Goal: Transaction & Acquisition: Purchase product/service

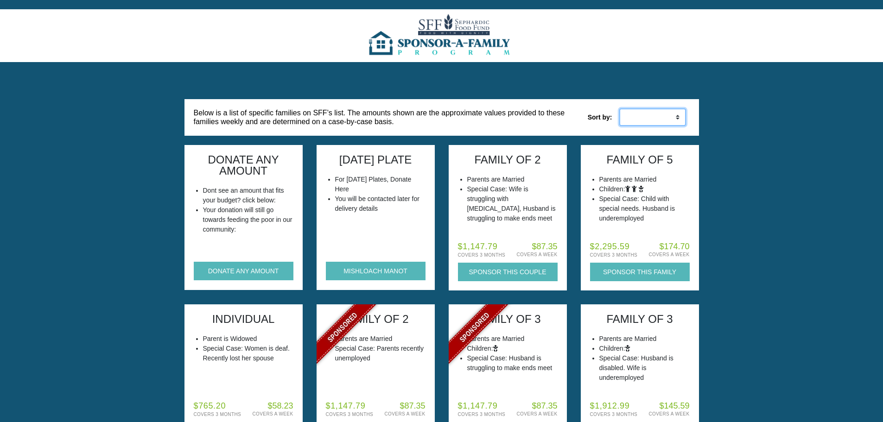
click at [675, 114] on select "Low to High High to Low" at bounding box center [652, 117] width 67 height 18
select select "weekly_asc"
click at [619, 108] on select "Low to High High to Low" at bounding box center [652, 117] width 67 height 18
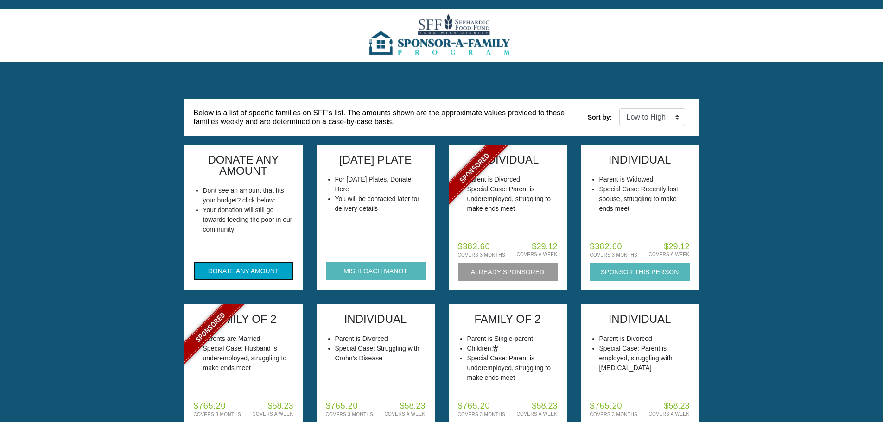
click at [249, 268] on button "DONATE ANY AMOUNT" at bounding box center [244, 271] width 100 height 19
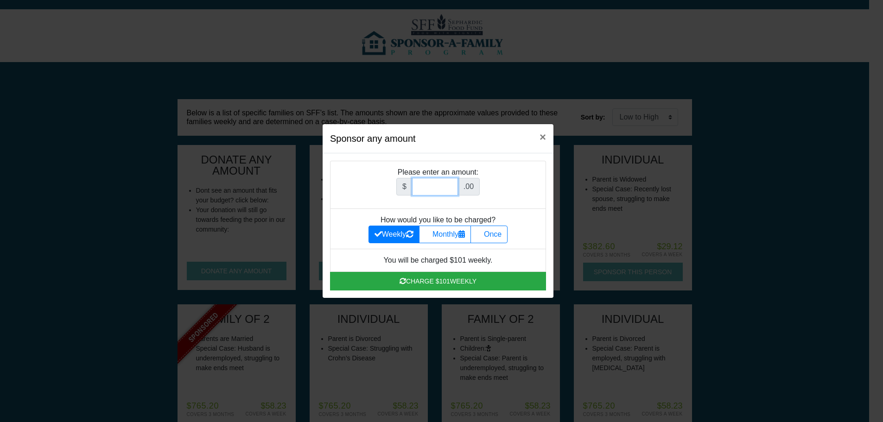
click at [440, 185] on input "Amount (to the nearest dollar)" at bounding box center [435, 187] width 46 height 18
type input "180"
click at [484, 235] on icon at bounding box center [480, 233] width 7 height 7
click at [483, 235] on input "Once" at bounding box center [480, 232] width 6 height 6
radio input "true"
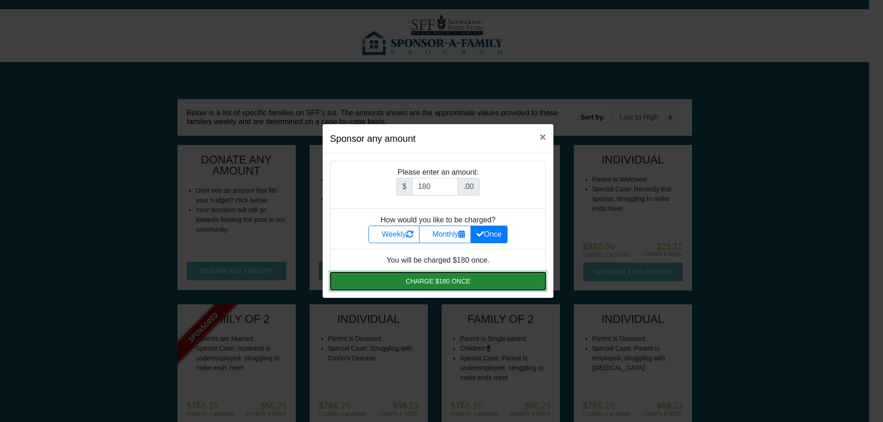
click at [448, 281] on button "Charge $180 once" at bounding box center [438, 281] width 216 height 19
